Goal: Task Accomplishment & Management: Manage account settings

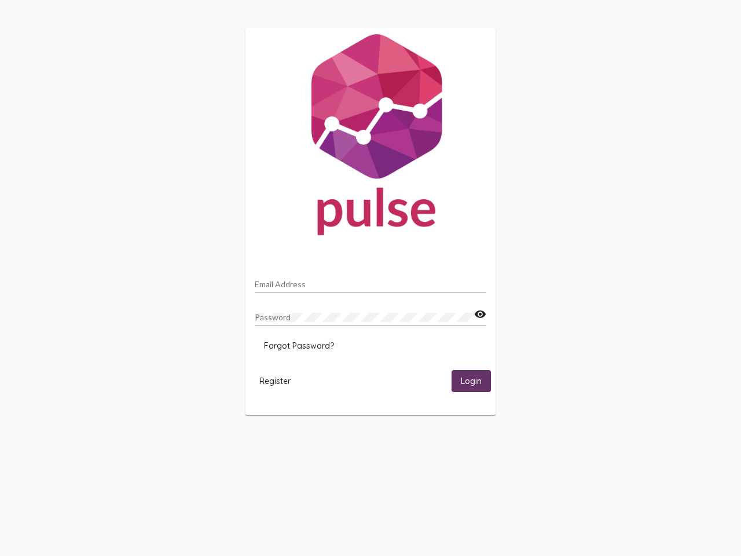
click at [371, 281] on input "Email Address" at bounding box center [371, 284] width 232 height 9
click at [480, 314] on mat-icon "visibility" at bounding box center [480, 315] width 12 height 14
click at [299, 346] on span "Forgot Password?" at bounding box center [299, 346] width 70 height 10
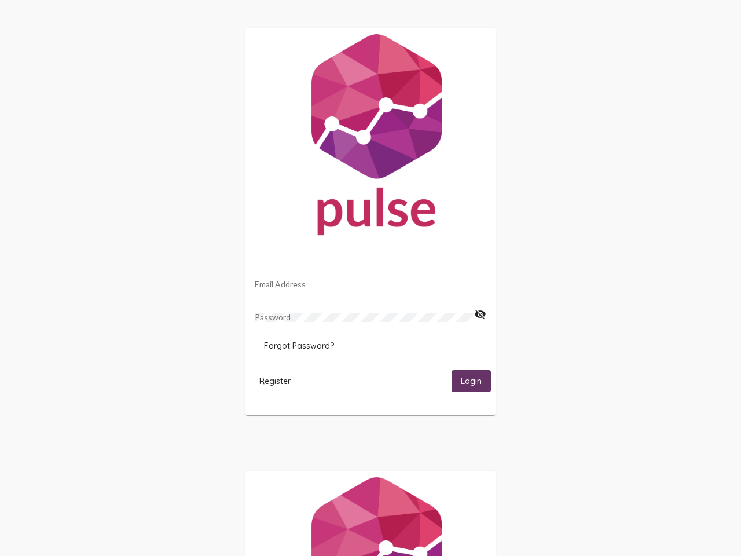
click at [275, 380] on span "Register" at bounding box center [274, 381] width 31 height 10
click at [471, 380] on span "Login" at bounding box center [471, 381] width 21 height 10
